Goal: Task Accomplishment & Management: Use online tool/utility

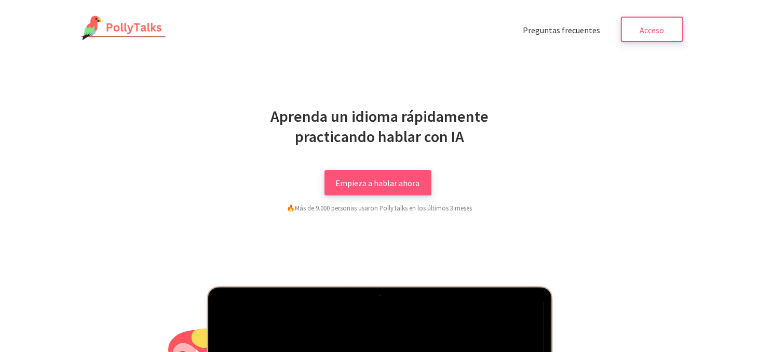
scroll to position [86, 0]
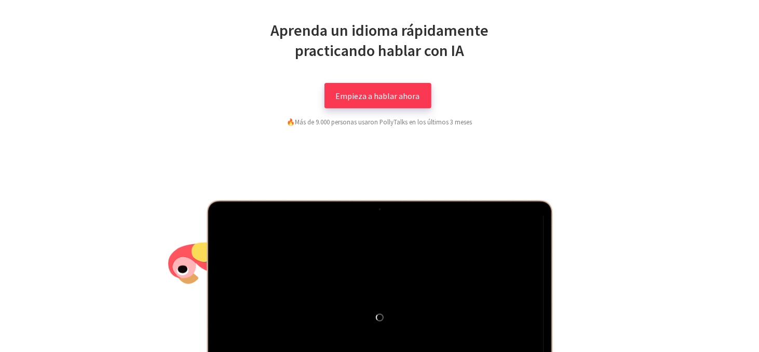
click at [396, 93] on font "Empieza a hablar ahora" at bounding box center [378, 96] width 84 height 10
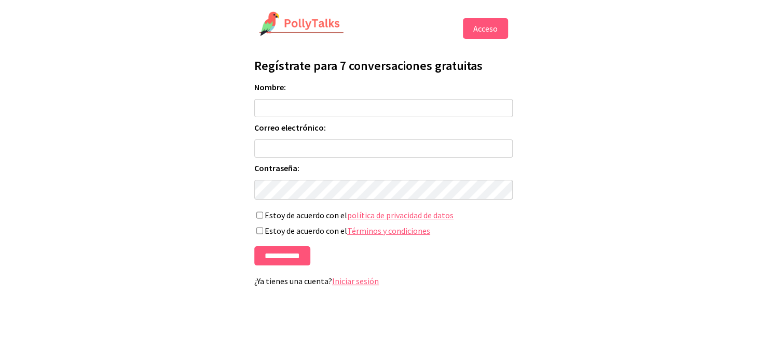
click at [306, 104] on input "Nombre:" at bounding box center [383, 108] width 258 height 18
type input "**********"
click at [305, 146] on input "Correo electrónico:" at bounding box center [383, 149] width 258 height 18
type input "**********"
click at [277, 259] on input "**********" at bounding box center [282, 255] width 56 height 19
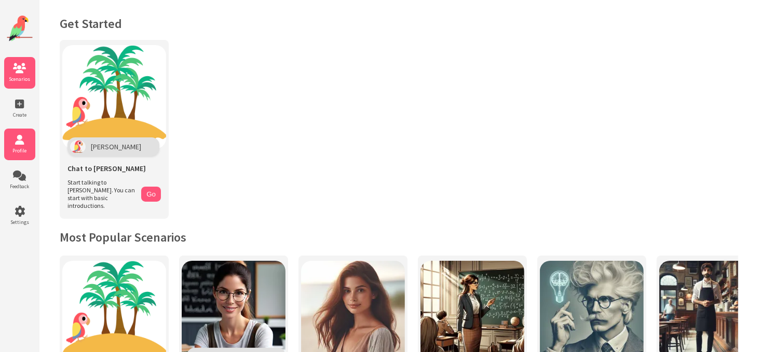
click at [26, 143] on icon at bounding box center [19, 140] width 31 height 10
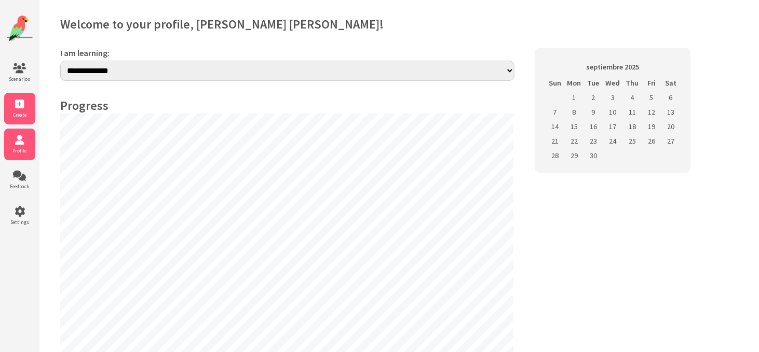
click at [20, 105] on icon at bounding box center [19, 104] width 31 height 10
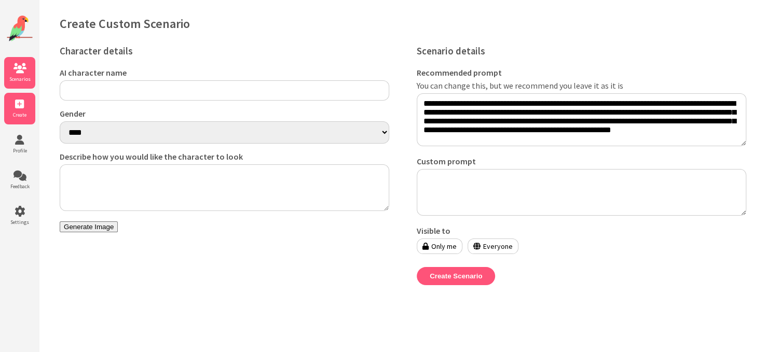
click at [22, 72] on icon at bounding box center [19, 68] width 31 height 10
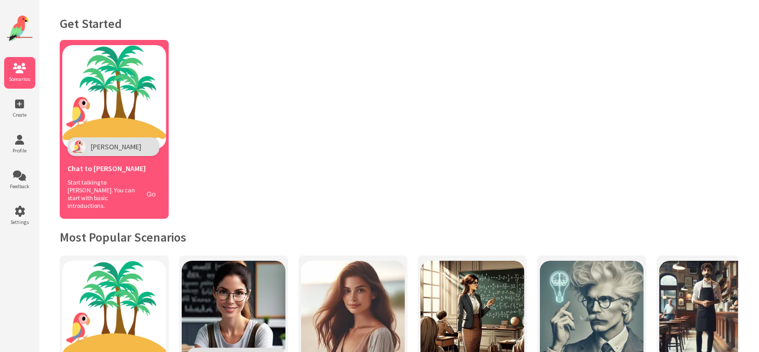
click at [150, 190] on button "Go" at bounding box center [151, 194] width 20 height 15
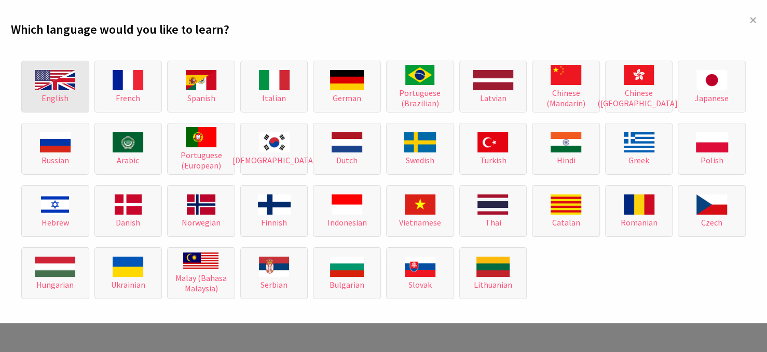
click at [53, 77] on img at bounding box center [55, 80] width 40 height 20
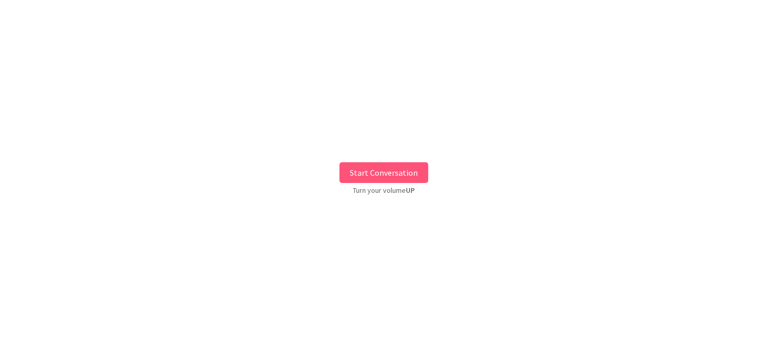
click at [381, 174] on button "Start Conversation" at bounding box center [383, 172] width 89 height 21
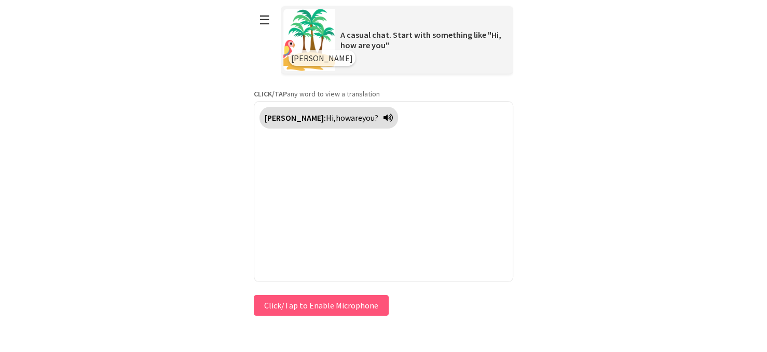
click at [357, 306] on button "Click/Tap to Enable Microphone" at bounding box center [321, 305] width 135 height 21
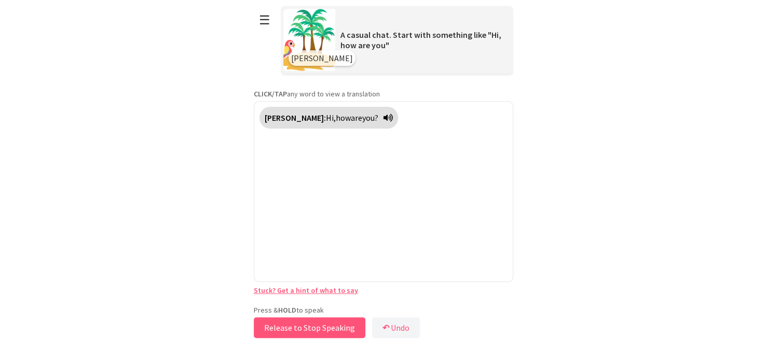
click at [318, 328] on button "Release to Stop Speaking" at bounding box center [310, 328] width 112 height 21
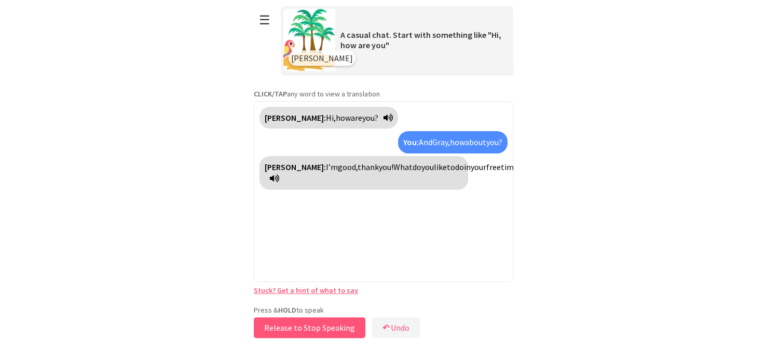
click at [317, 326] on button "Release to Stop Speaking" at bounding box center [310, 328] width 112 height 21
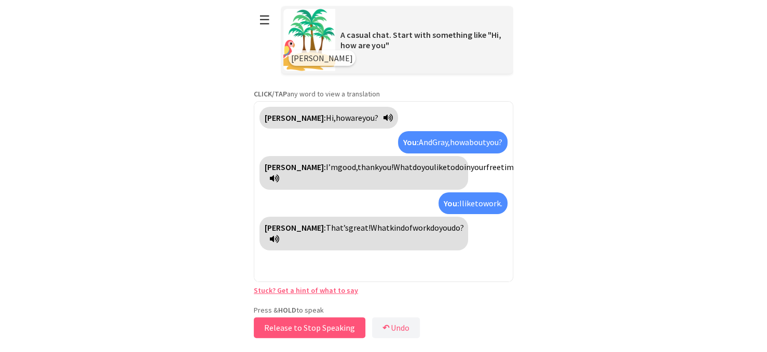
click at [318, 328] on button "Release to Stop Speaking" at bounding box center [310, 328] width 112 height 21
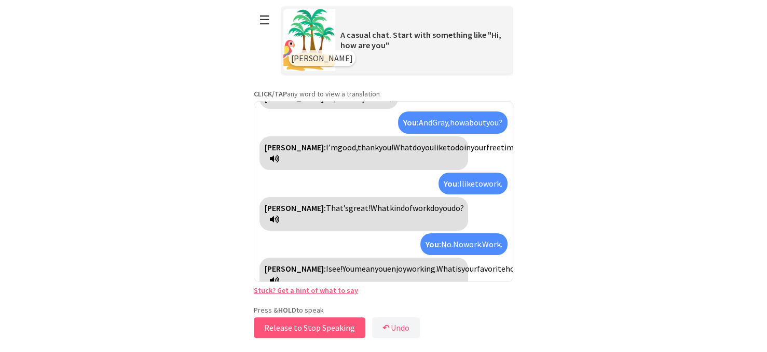
click at [319, 326] on button "Release to Stop Speaking" at bounding box center [310, 328] width 112 height 21
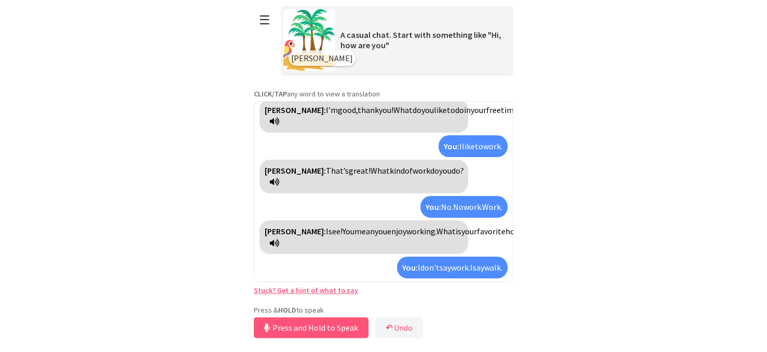
scroll to position [81, 0]
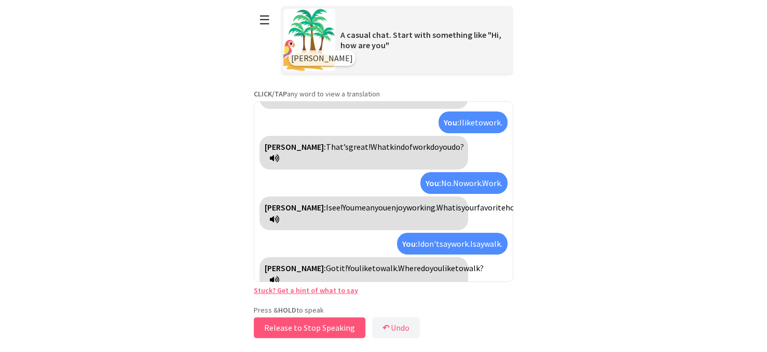
click at [321, 328] on button "Release to Stop Speaking" at bounding box center [310, 328] width 112 height 21
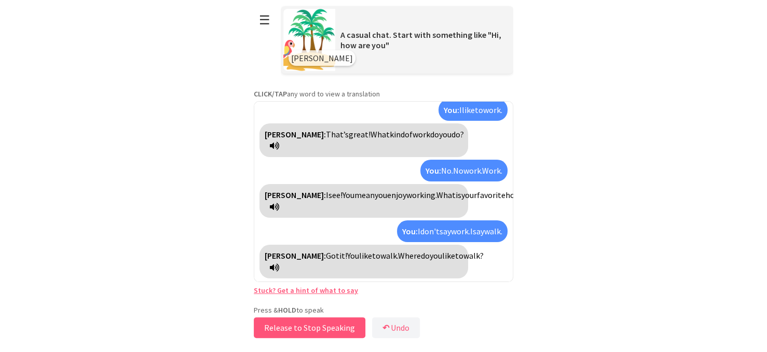
click at [321, 328] on button "Release to Stop Speaking" at bounding box center [310, 328] width 112 height 21
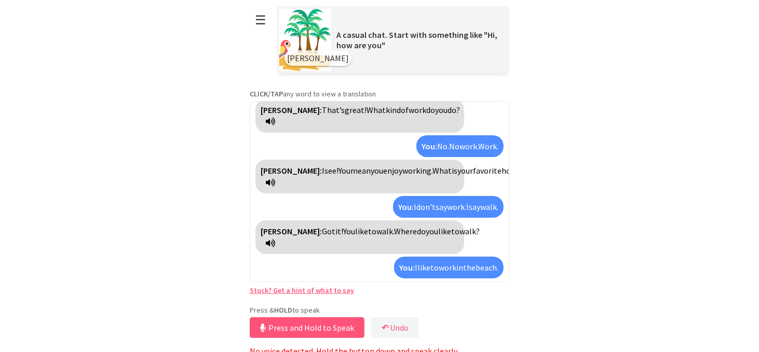
scroll to position [142, 0]
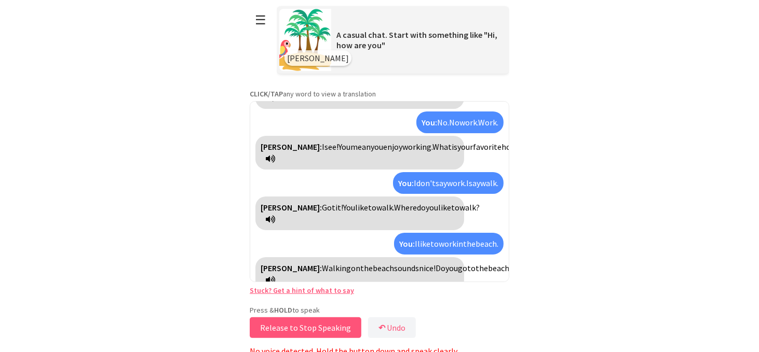
click at [300, 325] on button "Release to Stop Speaking" at bounding box center [306, 328] width 112 height 21
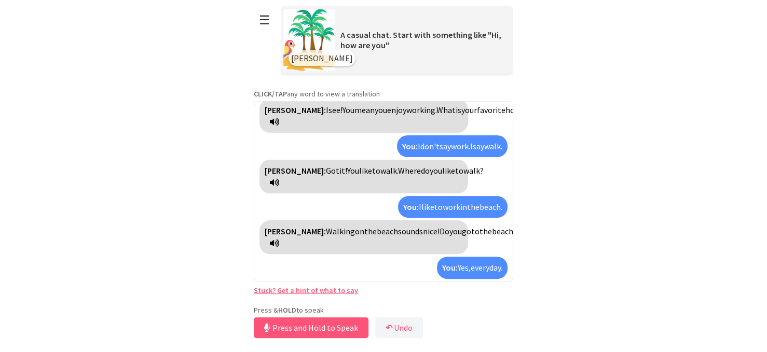
scroll to position [214, 0]
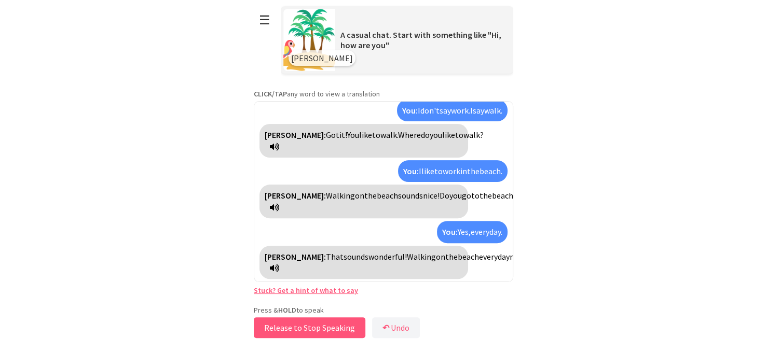
click at [310, 330] on button "Release to Stop Speaking" at bounding box center [310, 328] width 112 height 21
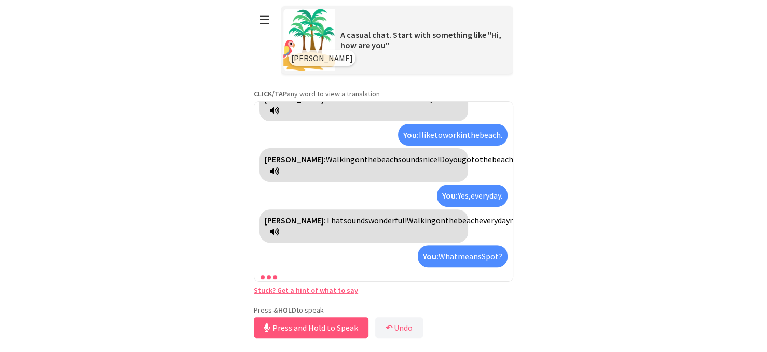
scroll to position [298, 0]
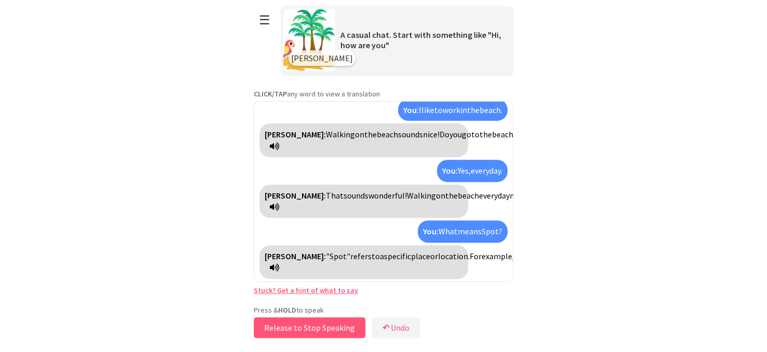
click at [316, 328] on button "Release to Stop Speaking" at bounding box center [310, 328] width 112 height 21
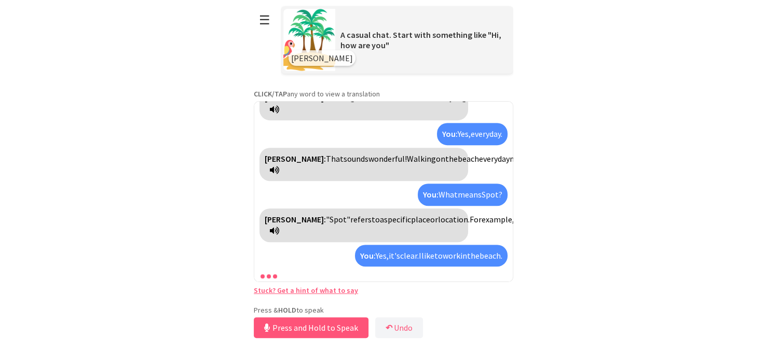
scroll to position [370, 0]
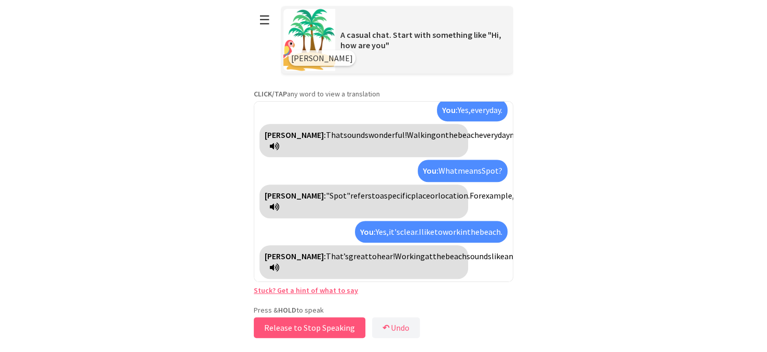
click at [316, 326] on button "Release to Stop Speaking" at bounding box center [310, 328] width 112 height 21
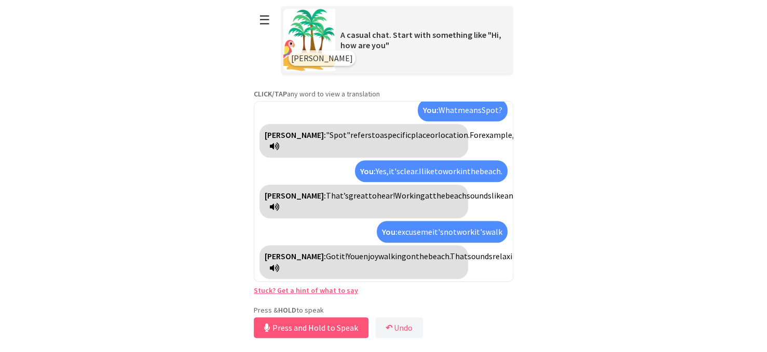
scroll to position [443, 0]
click at [317, 326] on button "Release to Stop Speaking" at bounding box center [310, 328] width 112 height 21
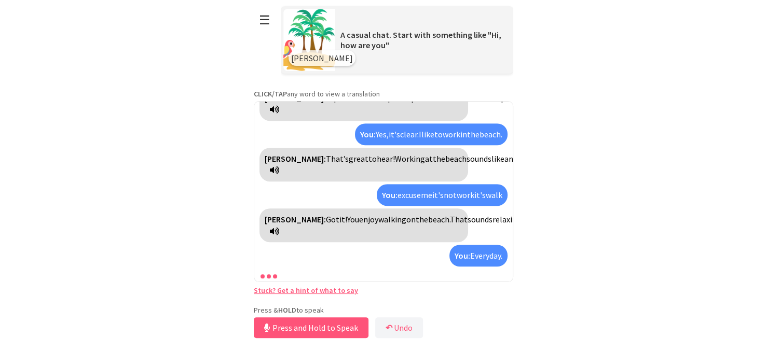
scroll to position [515, 0]
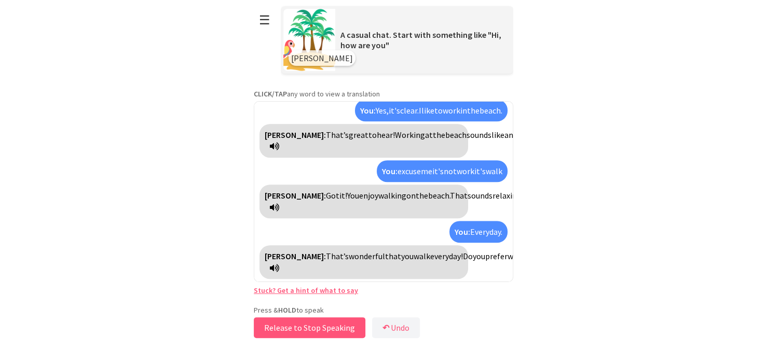
click at [318, 327] on button "Release to Stop Speaking" at bounding box center [310, 328] width 112 height 21
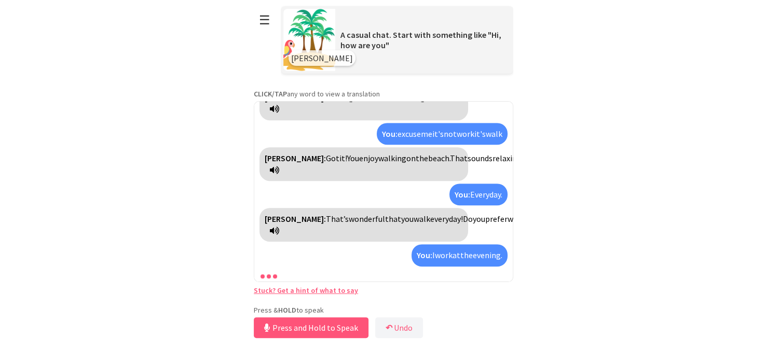
scroll to position [599, 0]
